Goal: Information Seeking & Learning: Learn about a topic

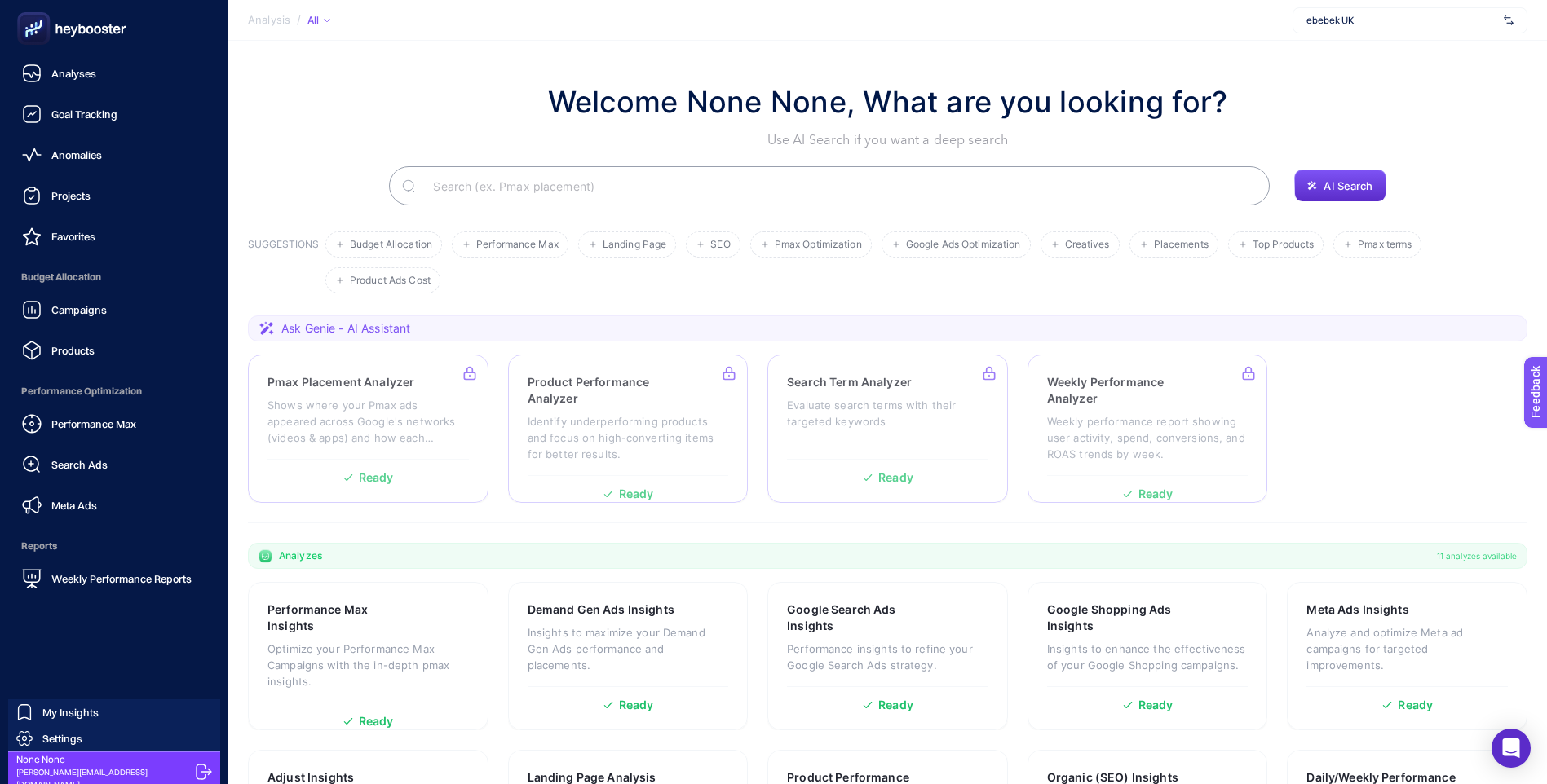
click at [99, 28] on icon at bounding box center [97, 30] width 7 height 8
click at [92, 72] on span "Analyses" at bounding box center [73, 73] width 44 height 13
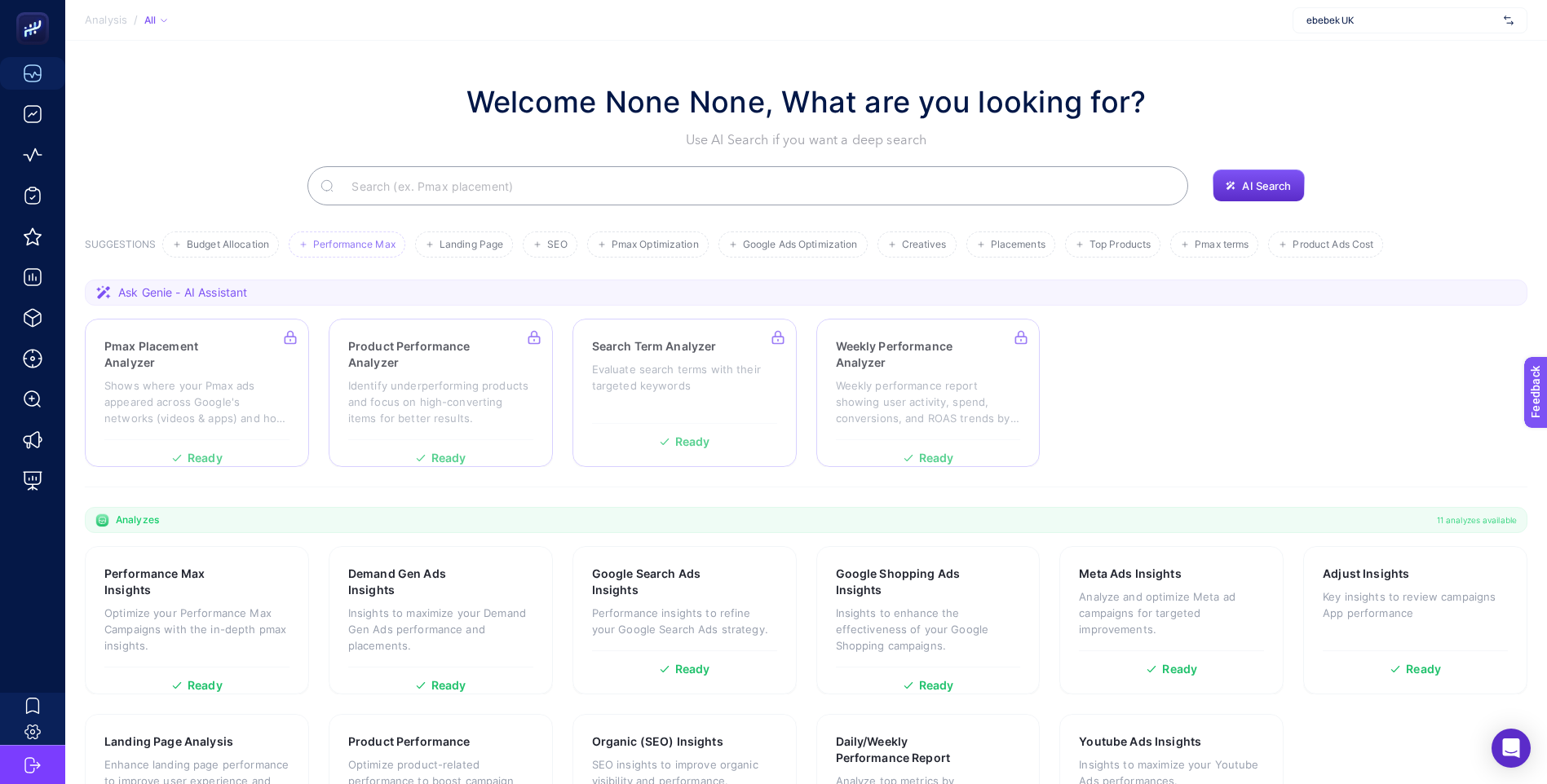
click at [348, 251] on li "Performance Max" at bounding box center [347, 244] width 117 height 26
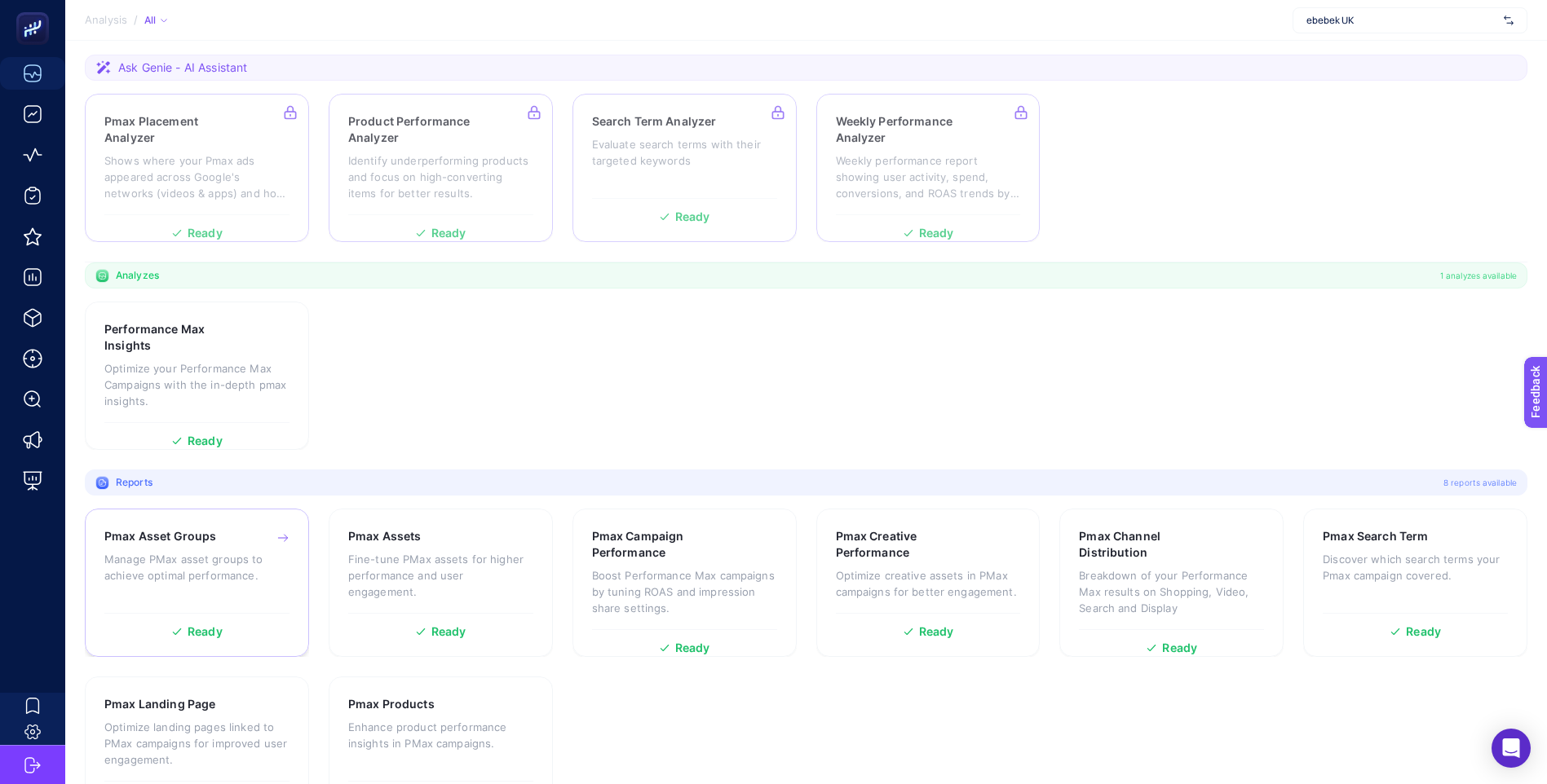
scroll to position [245, 0]
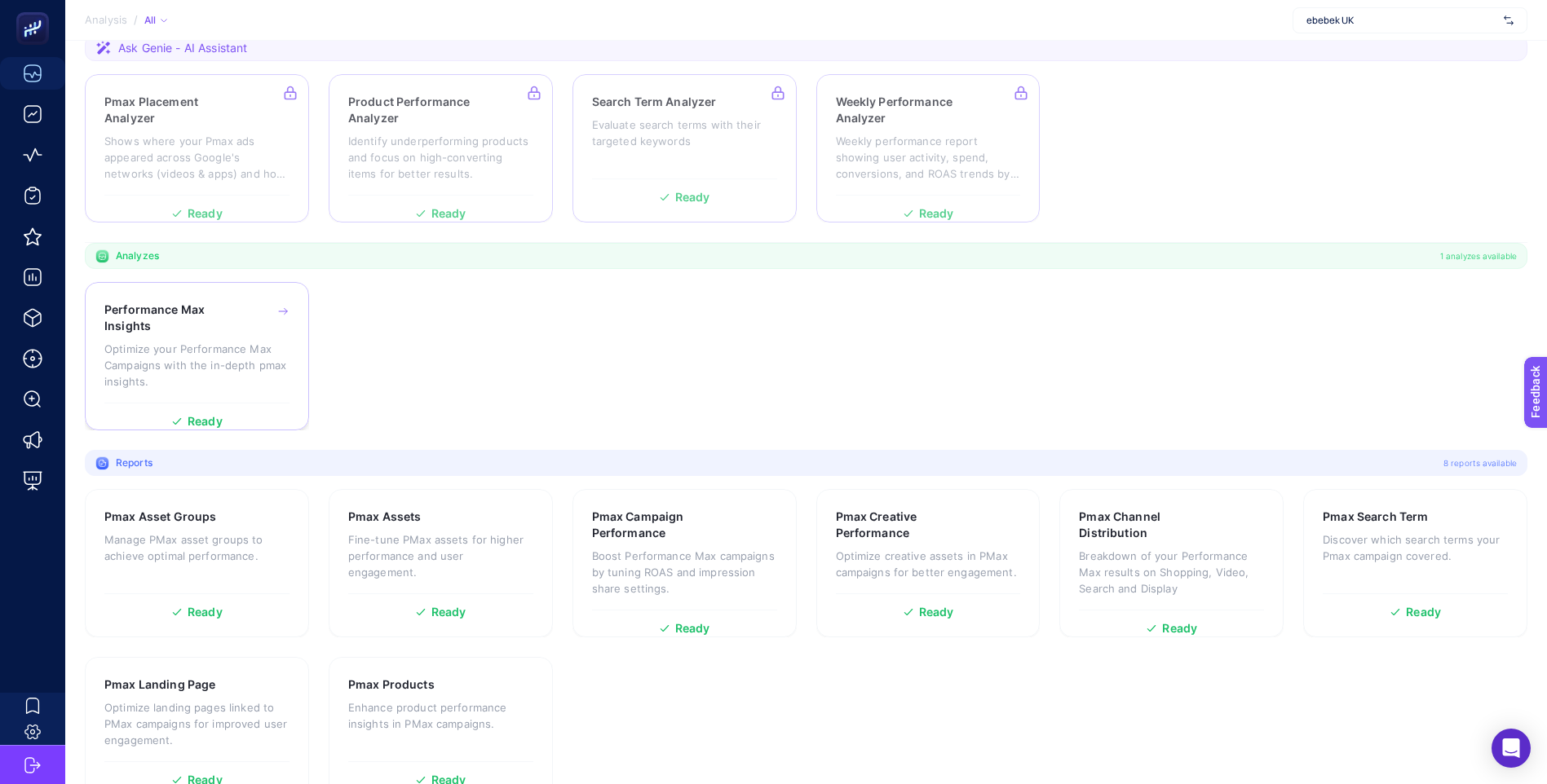
click at [275, 304] on div "Performance Max Insights" at bounding box center [197, 317] width 185 height 33
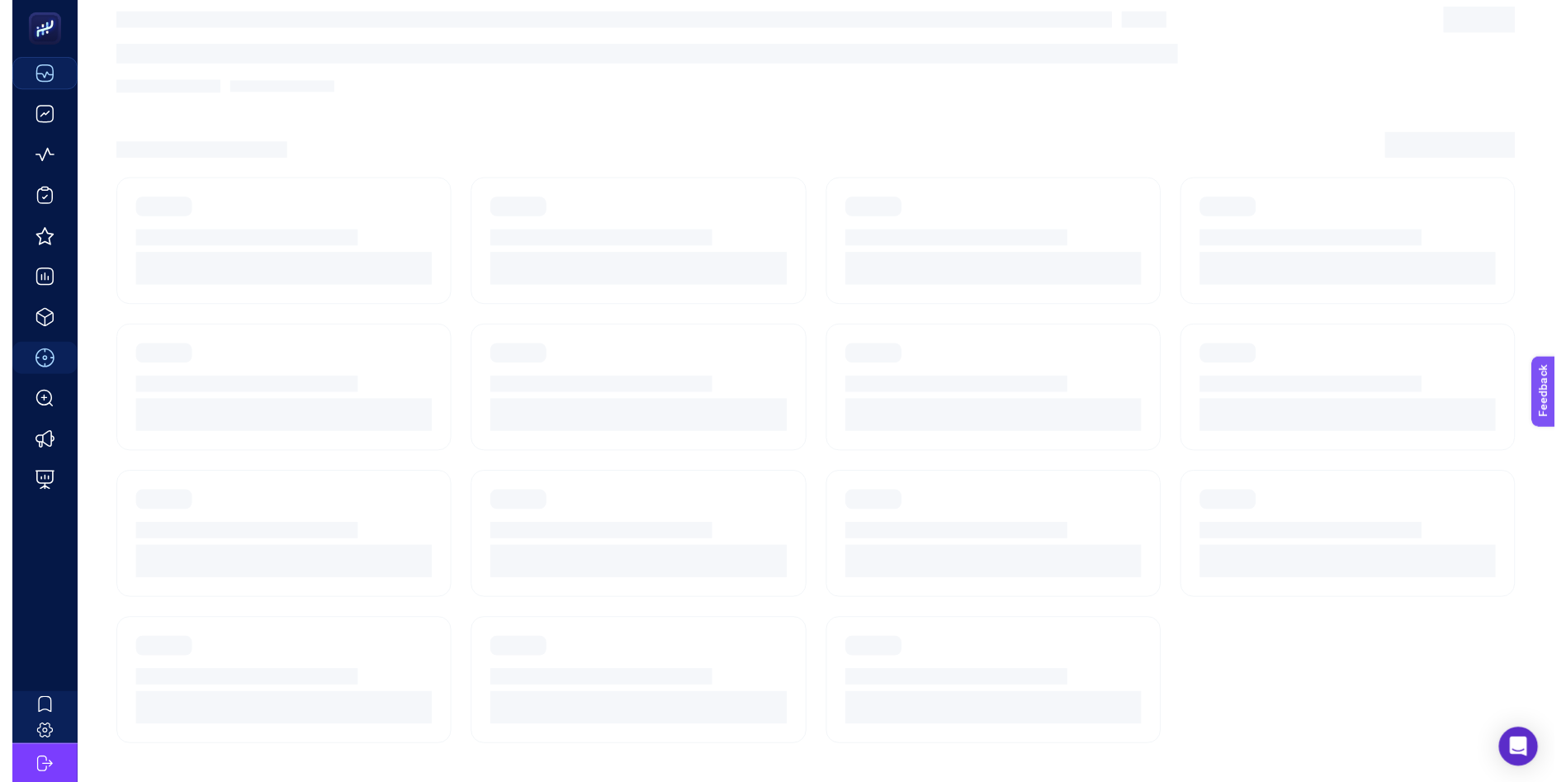
scroll to position [28, 0]
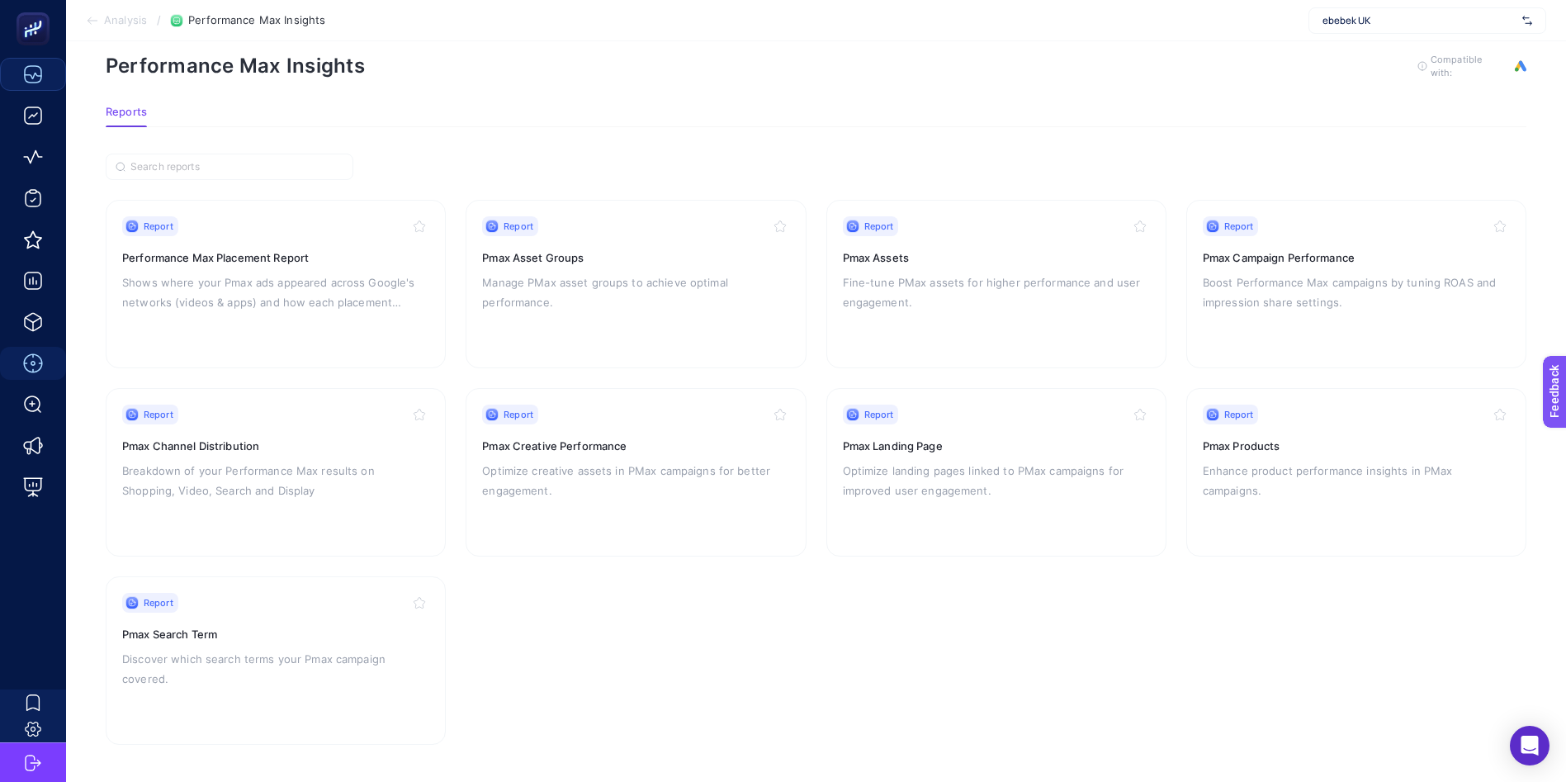
click at [1110, 614] on section "Report Performance Max Placement Report Shows where your Pmax ads appeared acro…" at bounding box center [816, 472] width 1420 height 545
drag, startPoint x: 658, startPoint y: 606, endPoint x: 652, endPoint y: 591, distance: 15.9
click at [658, 606] on section "Report Performance Max Placement Report Shows where your Pmax ads appeared acro…" at bounding box center [816, 472] width 1420 height 545
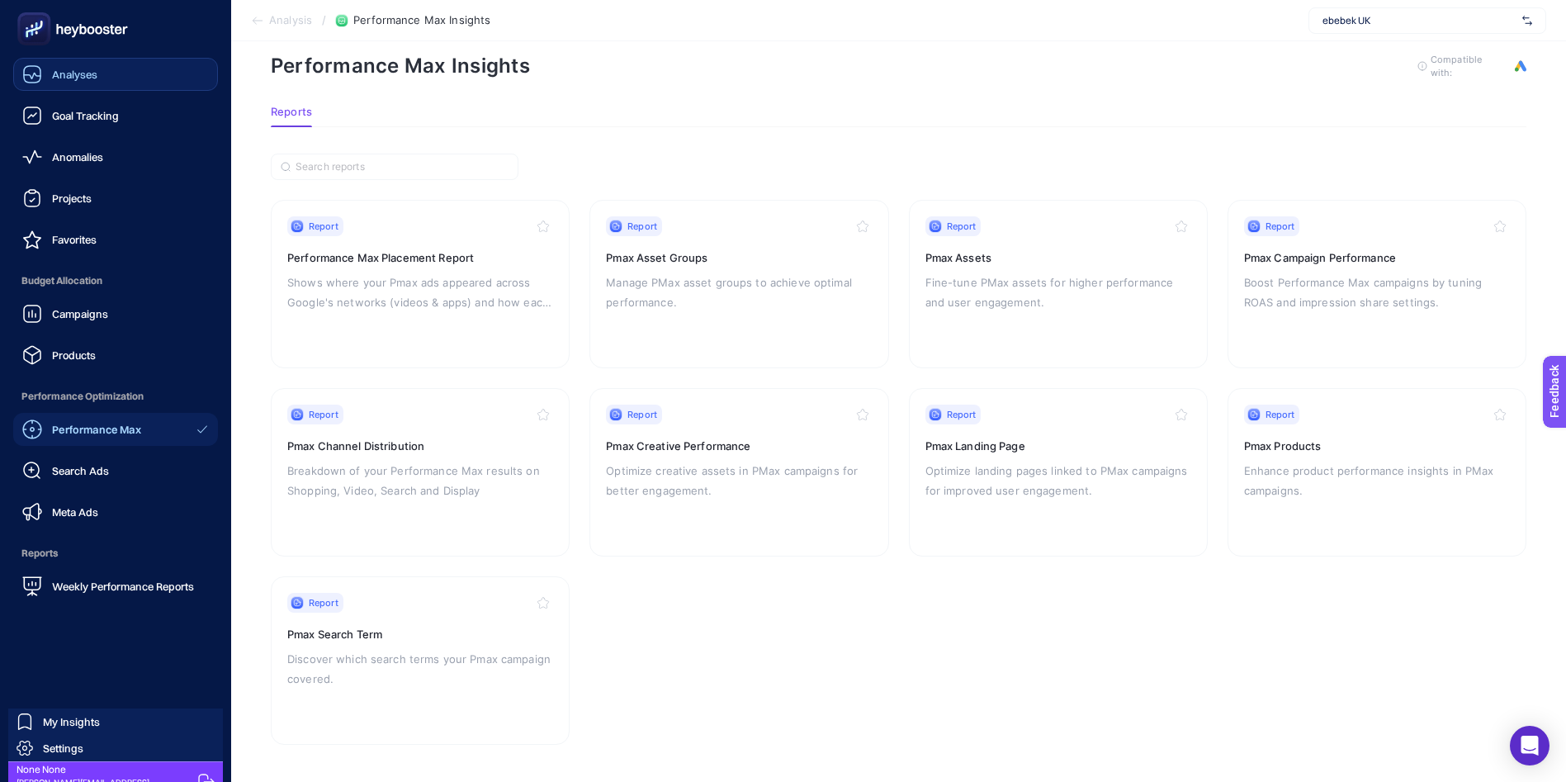
click at [108, 73] on link "Analyses" at bounding box center [115, 74] width 205 height 33
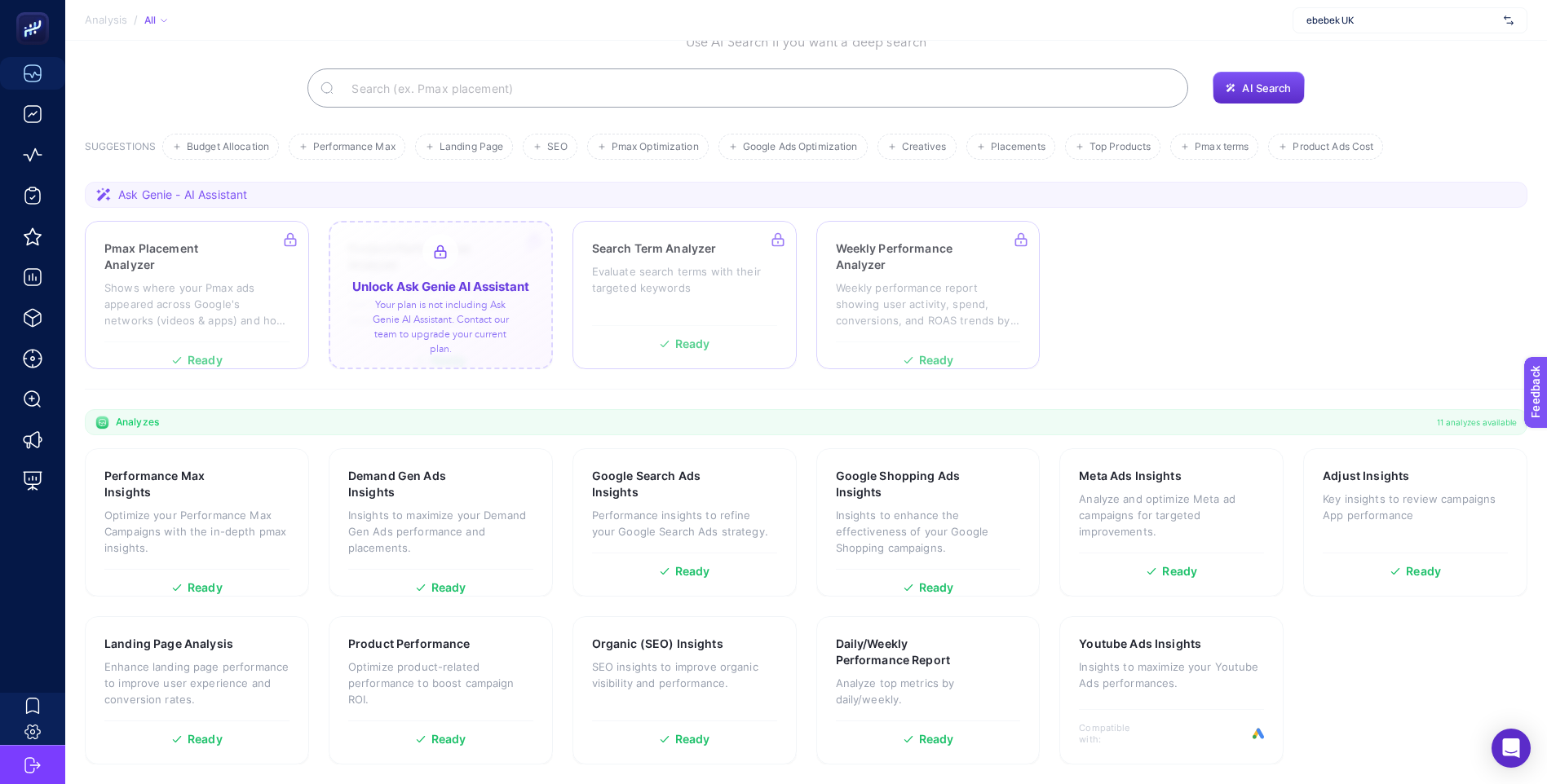
scroll to position [98, 0]
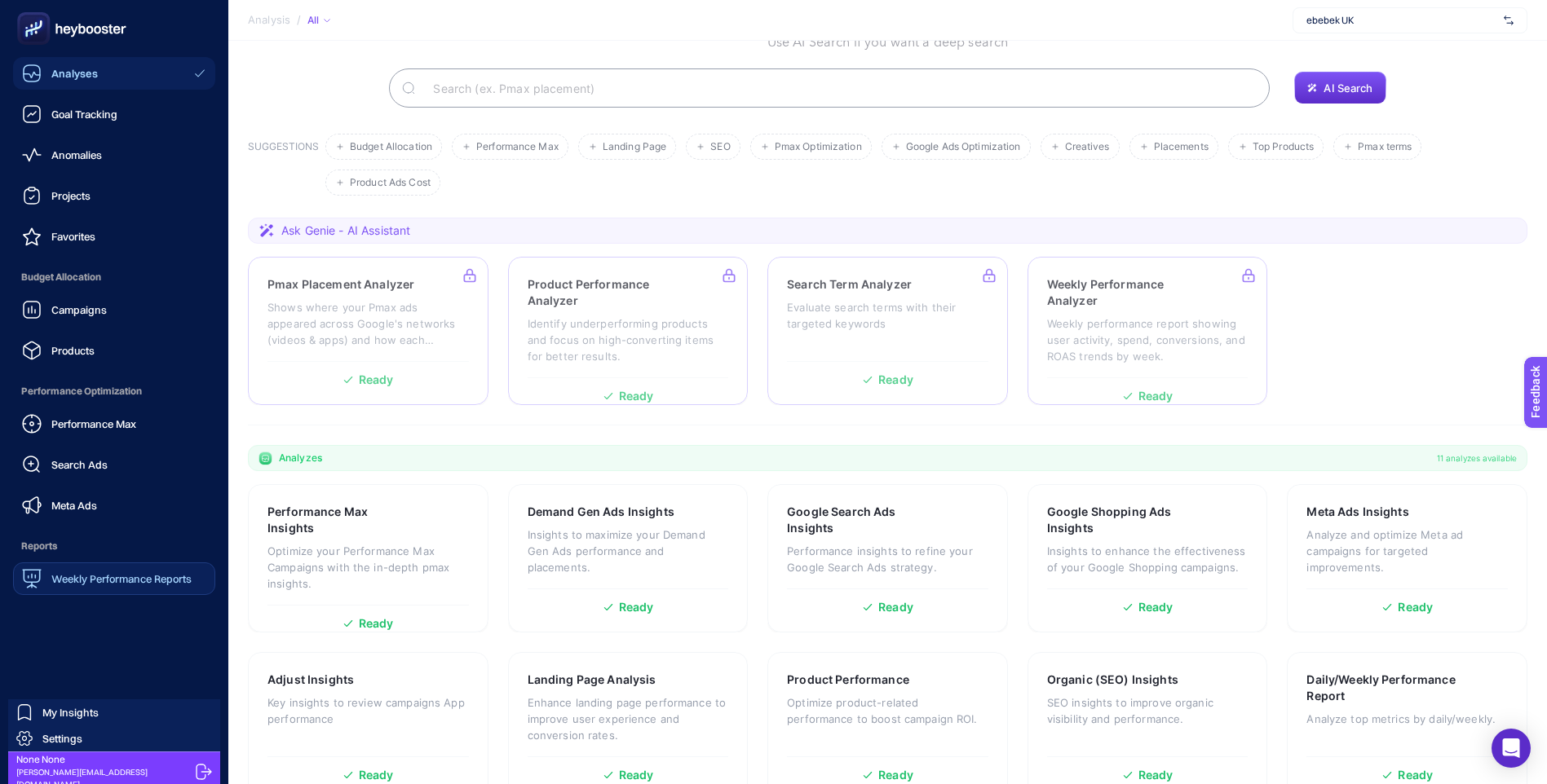
click at [148, 577] on span "Weekly Performance Reports" at bounding box center [122, 578] width 140 height 13
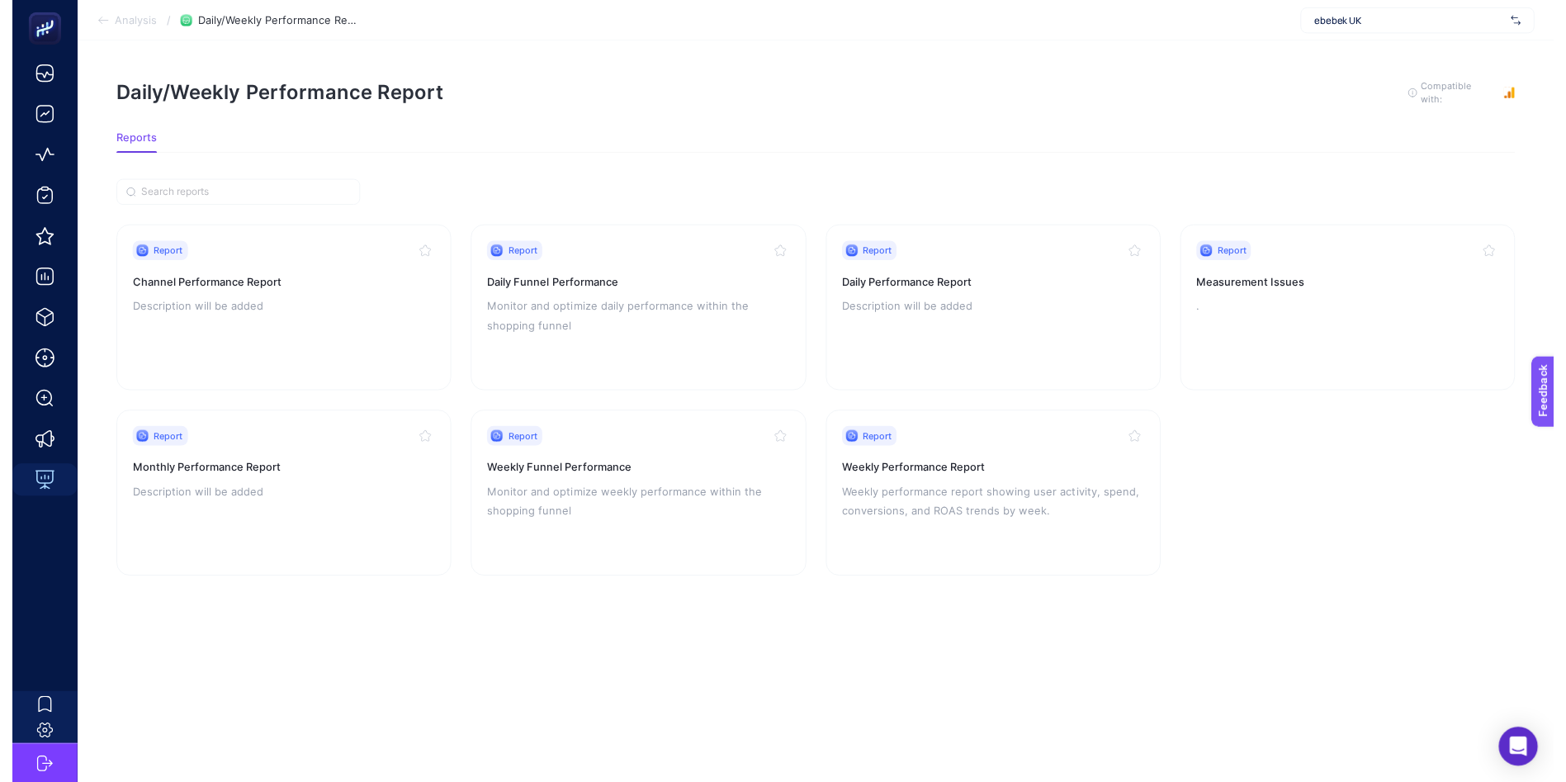
scroll to position [12, 0]
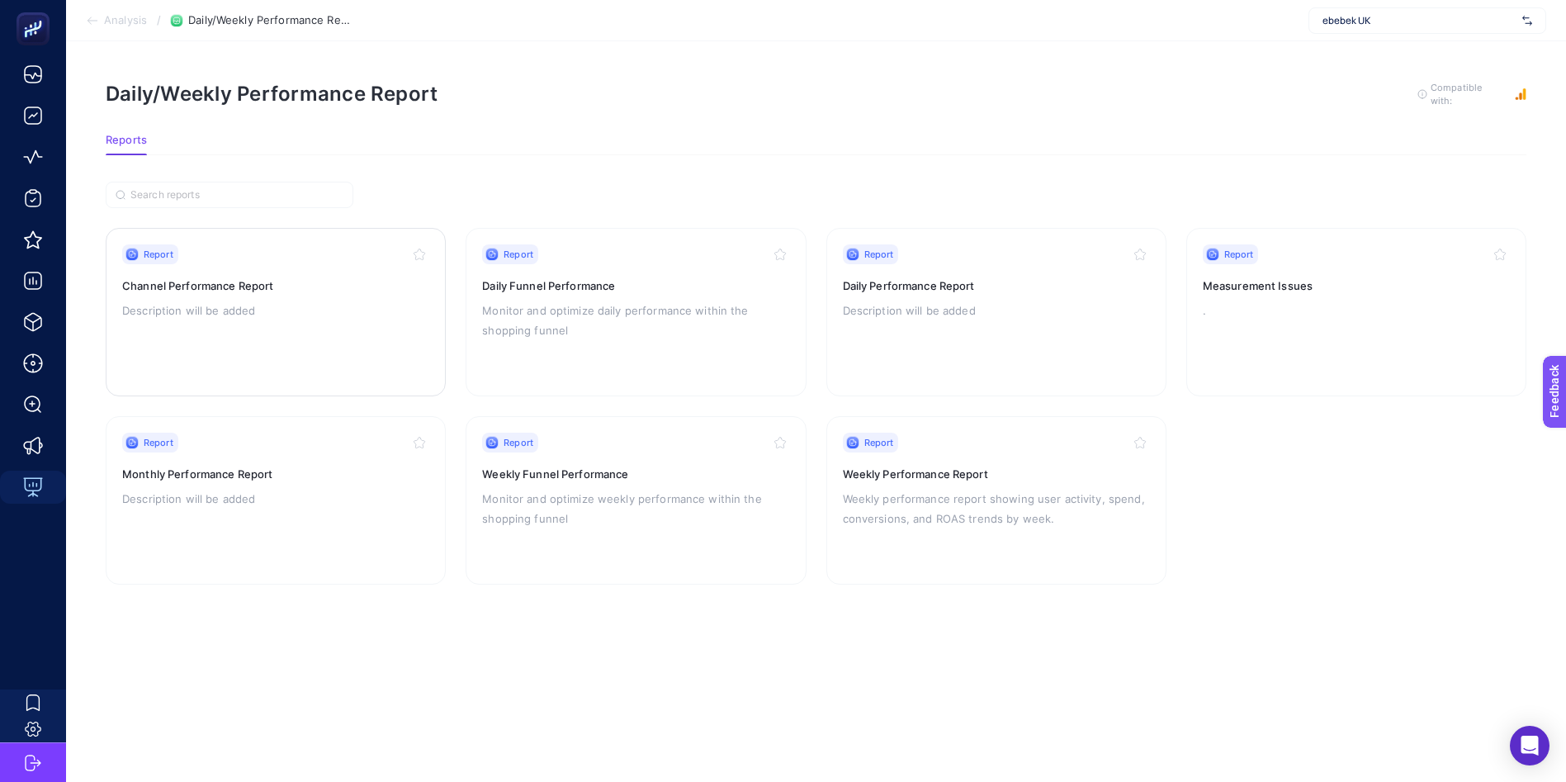
click at [207, 244] on div "Report" at bounding box center [275, 254] width 307 height 20
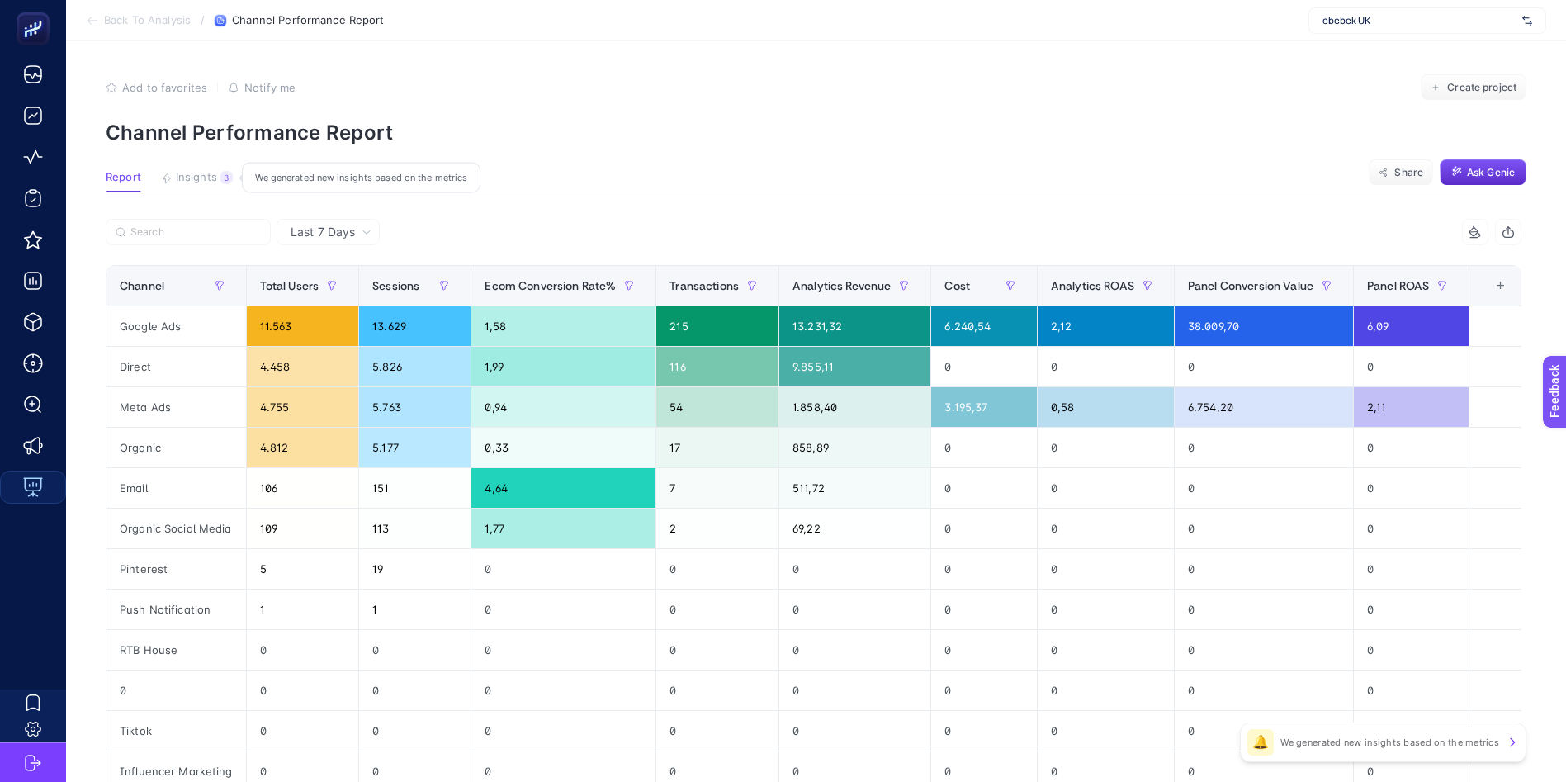
click at [342, 234] on span "Last 7 Days" at bounding box center [323, 232] width 64 height 17
click at [365, 272] on li "Last 7 Days" at bounding box center [327, 267] width 93 height 30
